Goal: Information Seeking & Learning: Learn about a topic

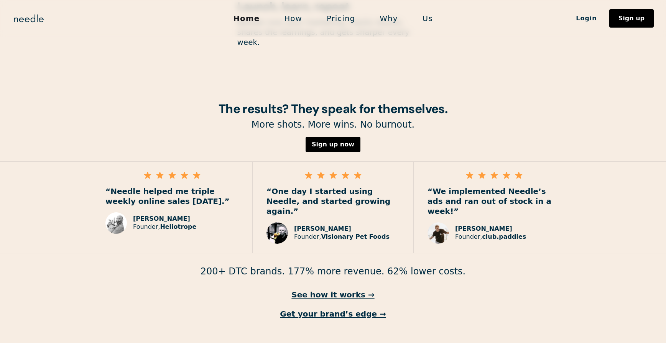
scroll to position [1062, 0]
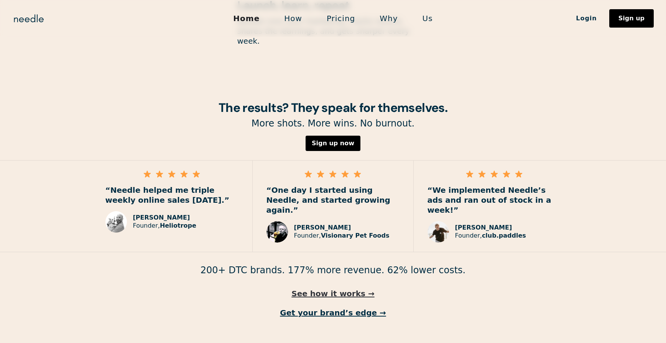
click at [330, 289] on link "See how it works →" at bounding box center [333, 294] width 666 height 10
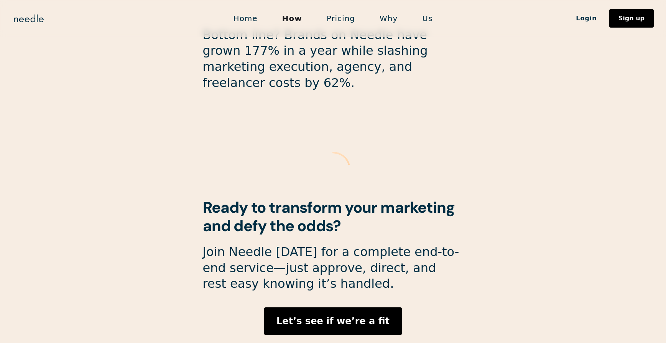
scroll to position [2041, 0]
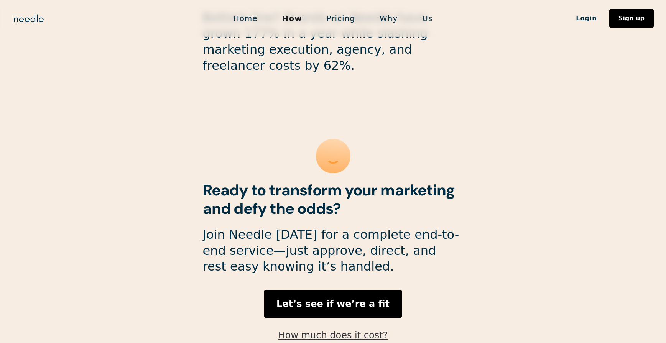
click at [358, 330] on link "How much does it cost?" at bounding box center [333, 335] width 110 height 11
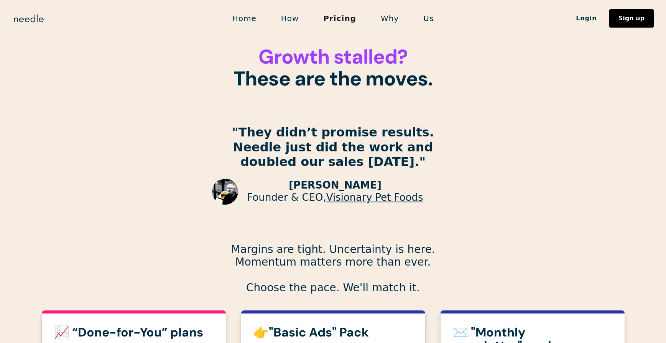
drag, startPoint x: 117, startPoint y: 153, endPoint x: 117, endPoint y: 149, distance: 4.2
click at [117, 152] on section "Growth stalled? These are the moves. "They didn’t promise results. Needle just …" at bounding box center [333, 149] width 666 height 298
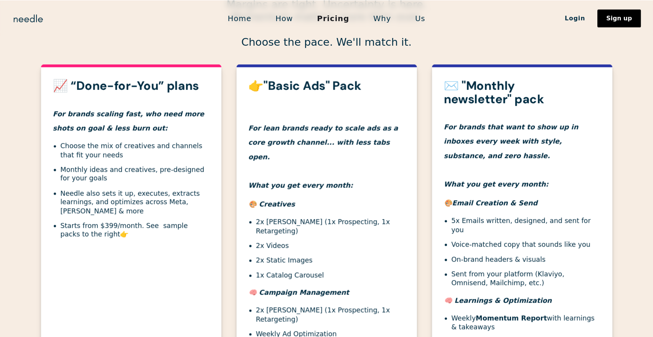
scroll to position [240, 0]
